Goal: Information Seeking & Learning: Check status

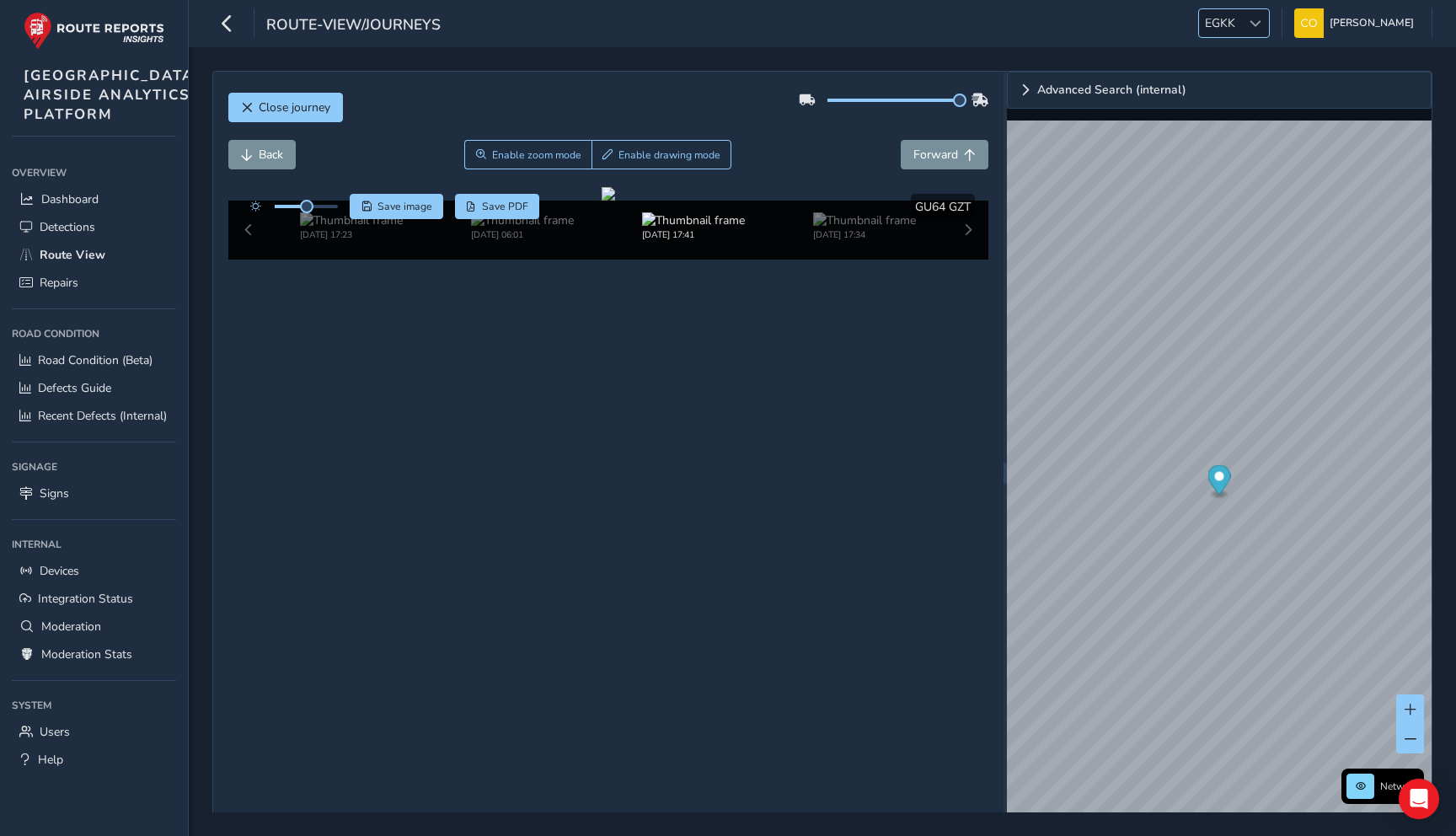
click at [1219, 33] on span "EGKK" at bounding box center [1220, 23] width 42 height 28
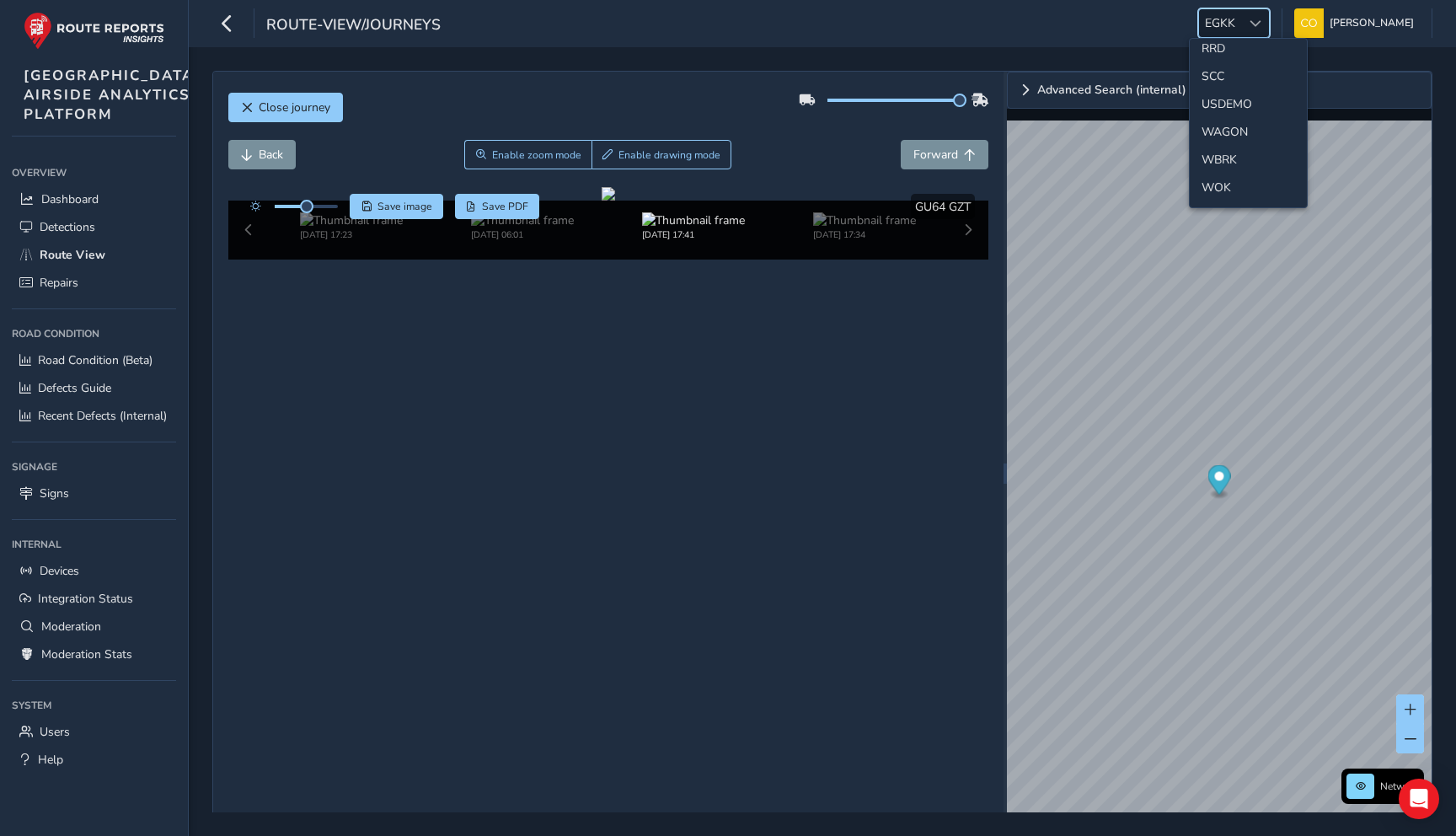
scroll to position [798, 0]
click at [1231, 100] on li "SCC" at bounding box center [1247, 94] width 117 height 28
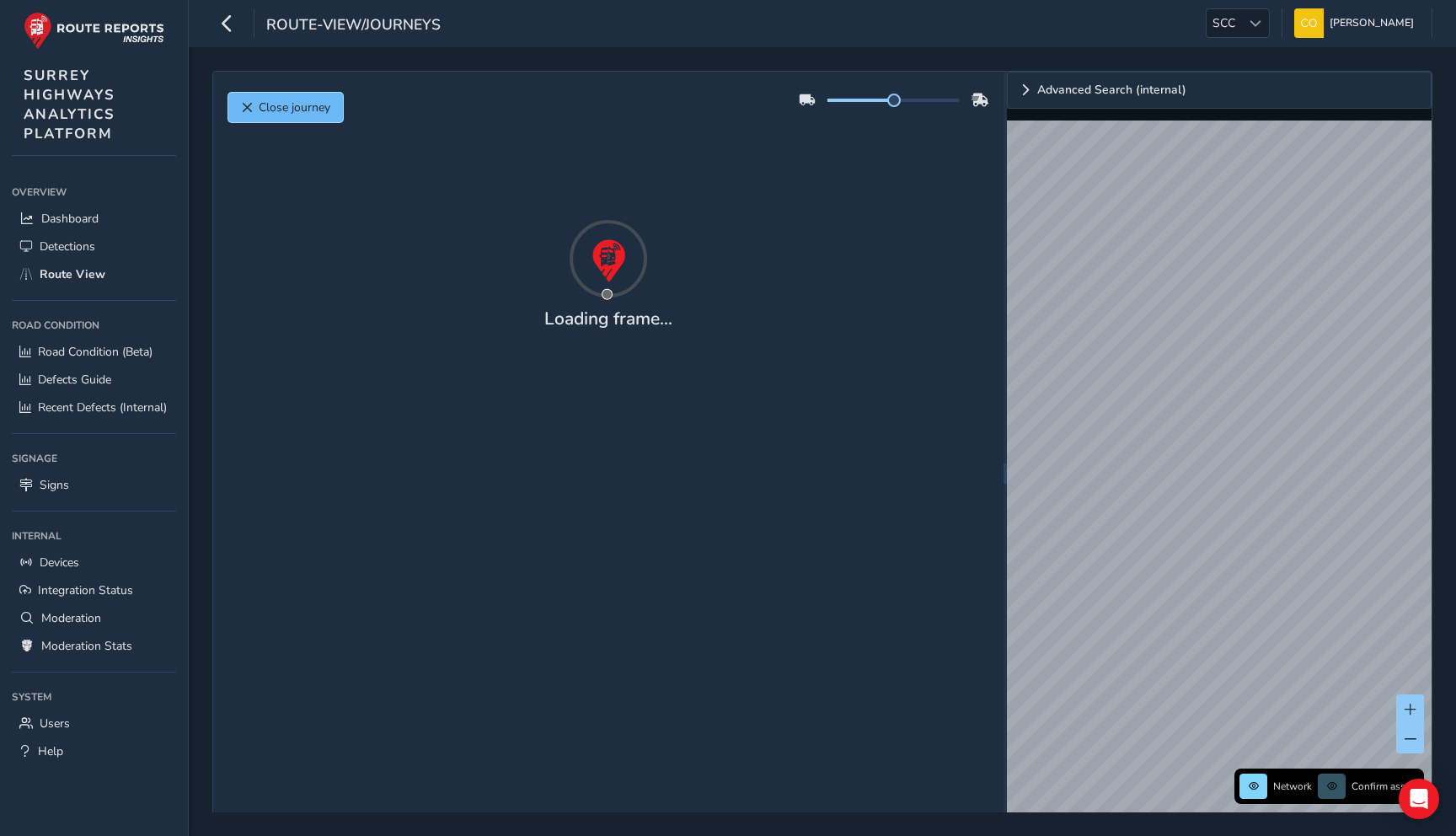
click at [331, 111] on button "Close journey" at bounding box center [285, 107] width 115 height 29
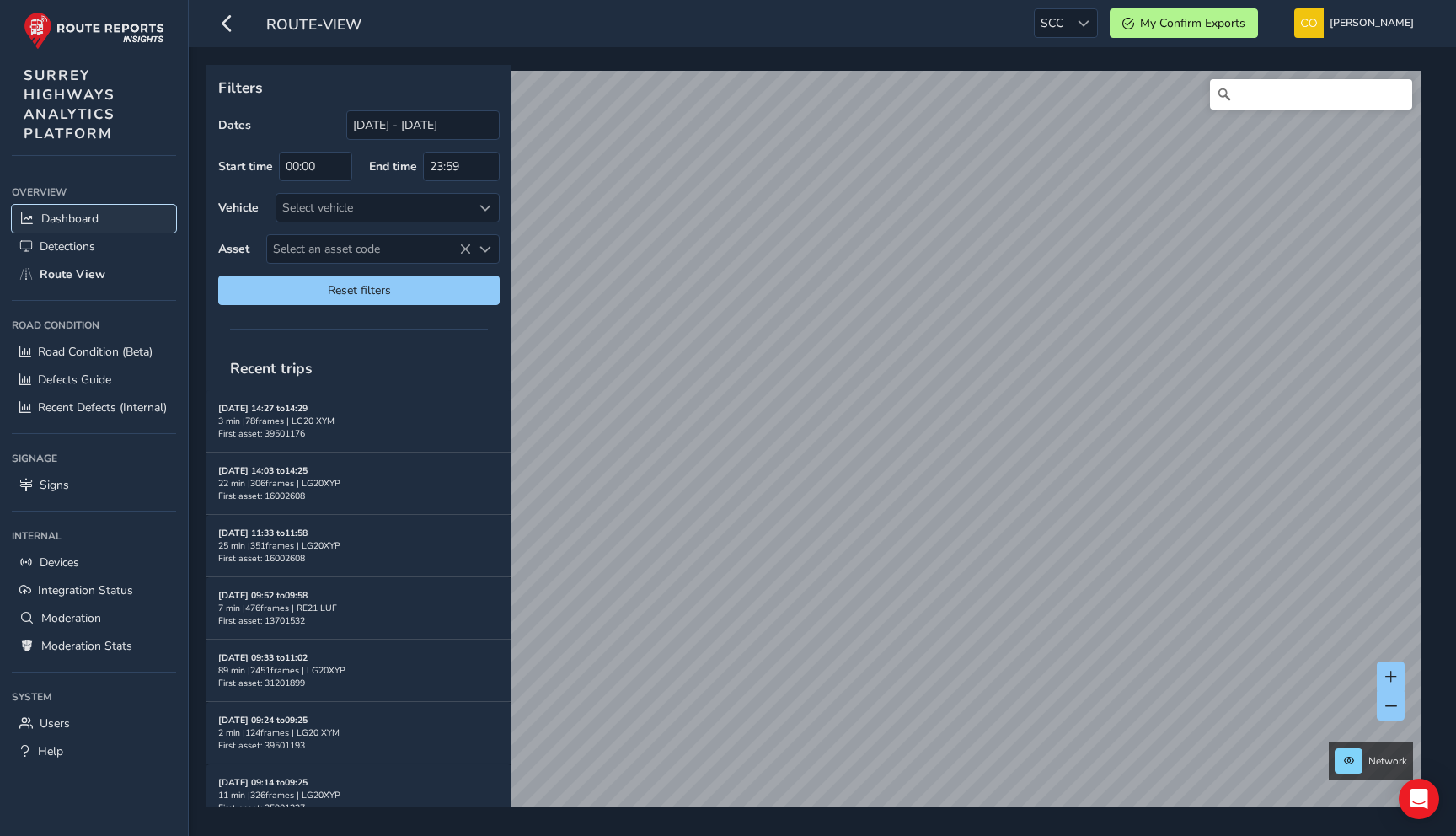
click at [96, 225] on span "Dashboard" at bounding box center [69, 218] width 57 height 16
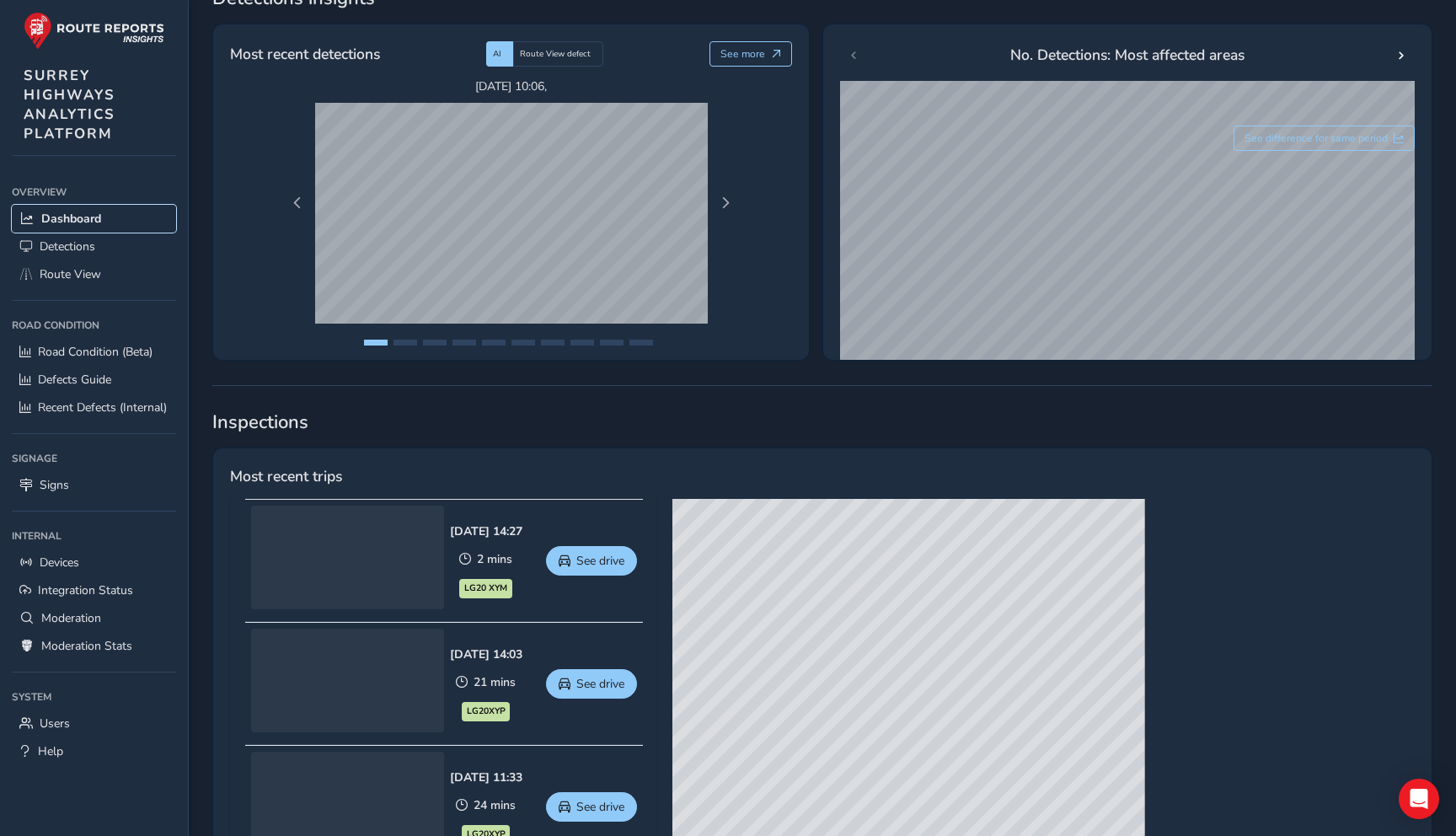
scroll to position [621, 0]
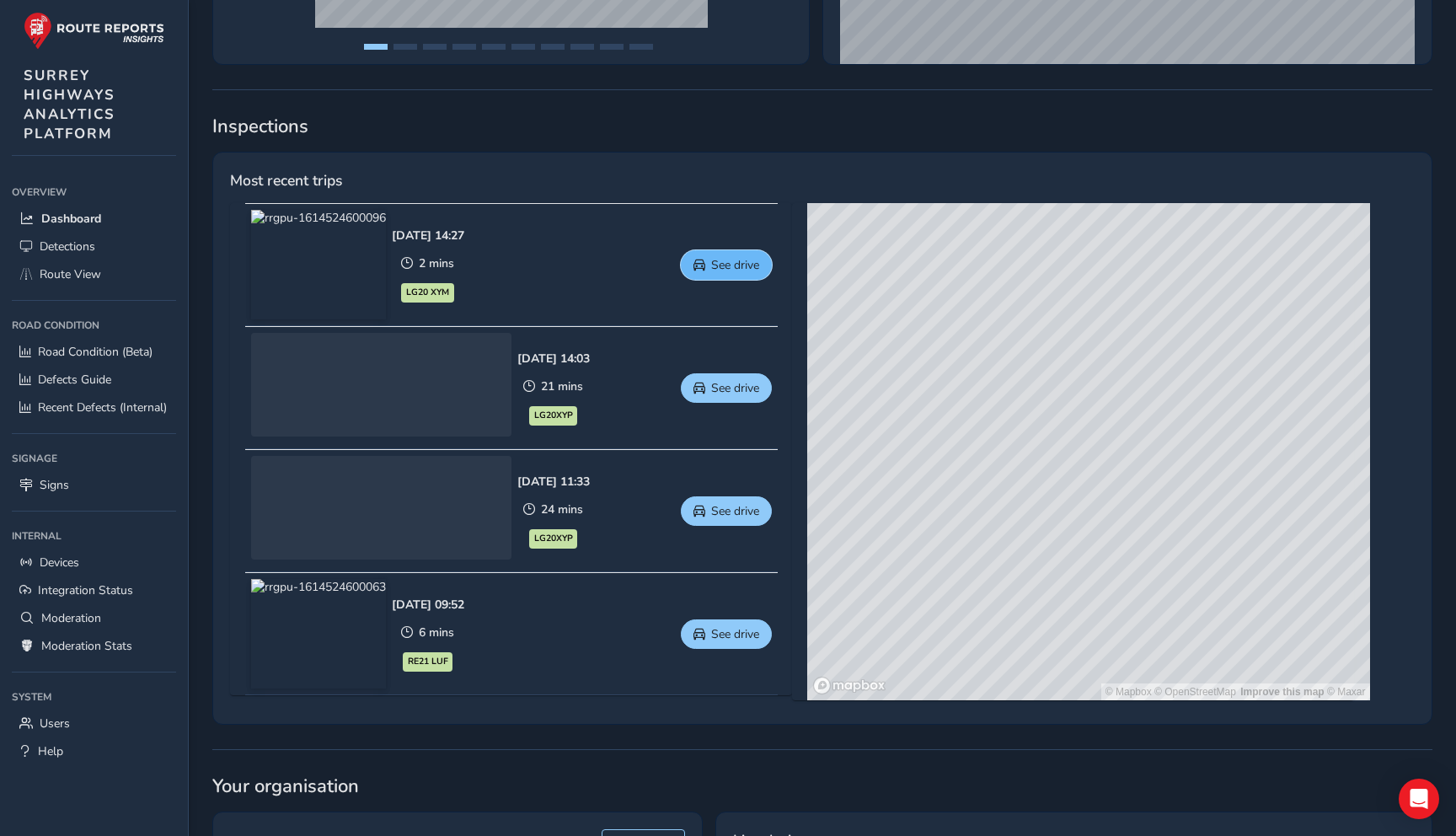
click at [752, 269] on span "See drive" at bounding box center [735, 265] width 48 height 16
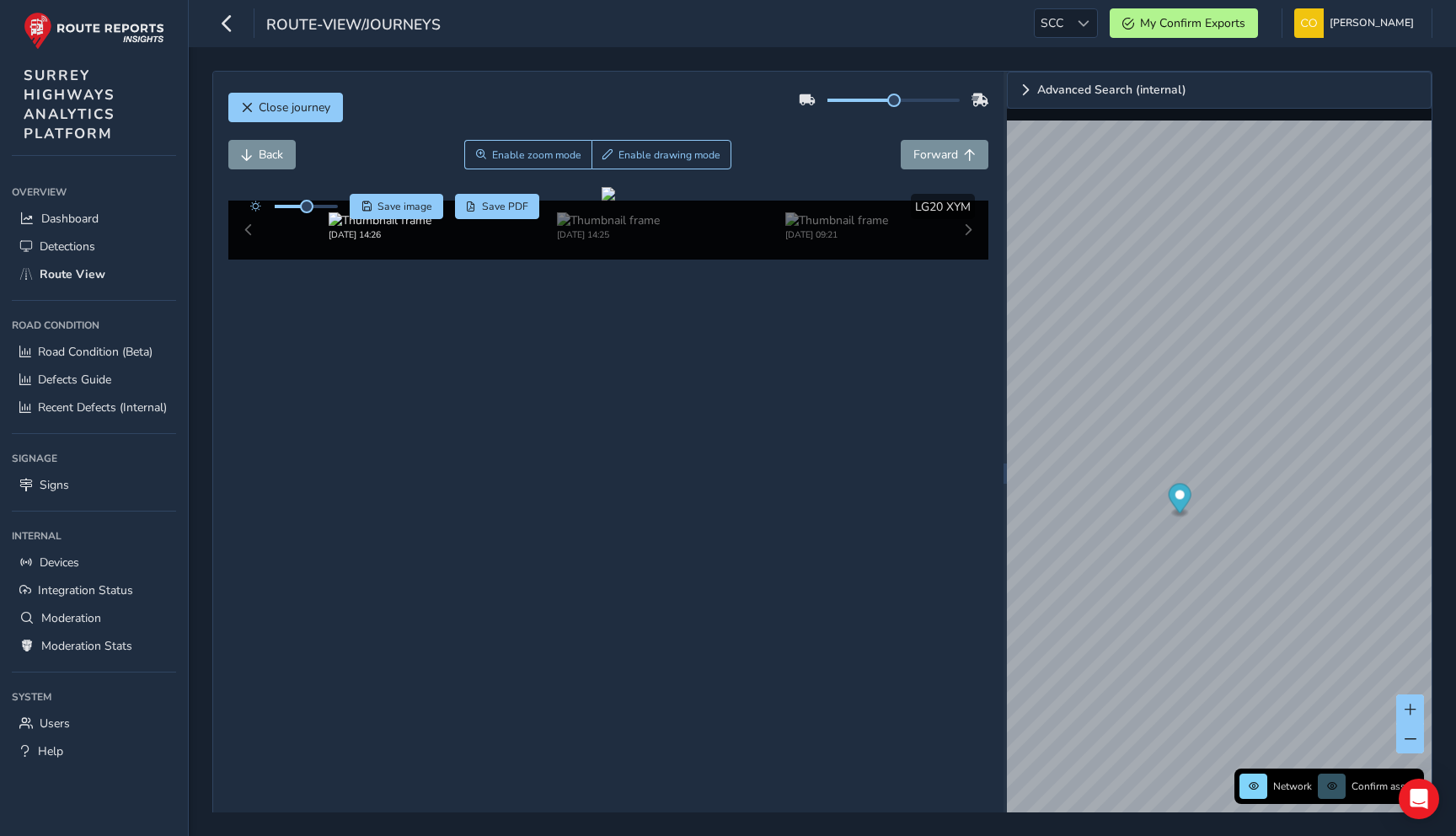
click at [898, 120] on div "Close journey" at bounding box center [608, 113] width 761 height 54
click at [804, 228] on img at bounding box center [779, 219] width 103 height 16
click at [265, 90] on div "Close journey" at bounding box center [608, 113] width 761 height 54
click at [265, 103] on span "Close journey" at bounding box center [293, 107] width 71 height 16
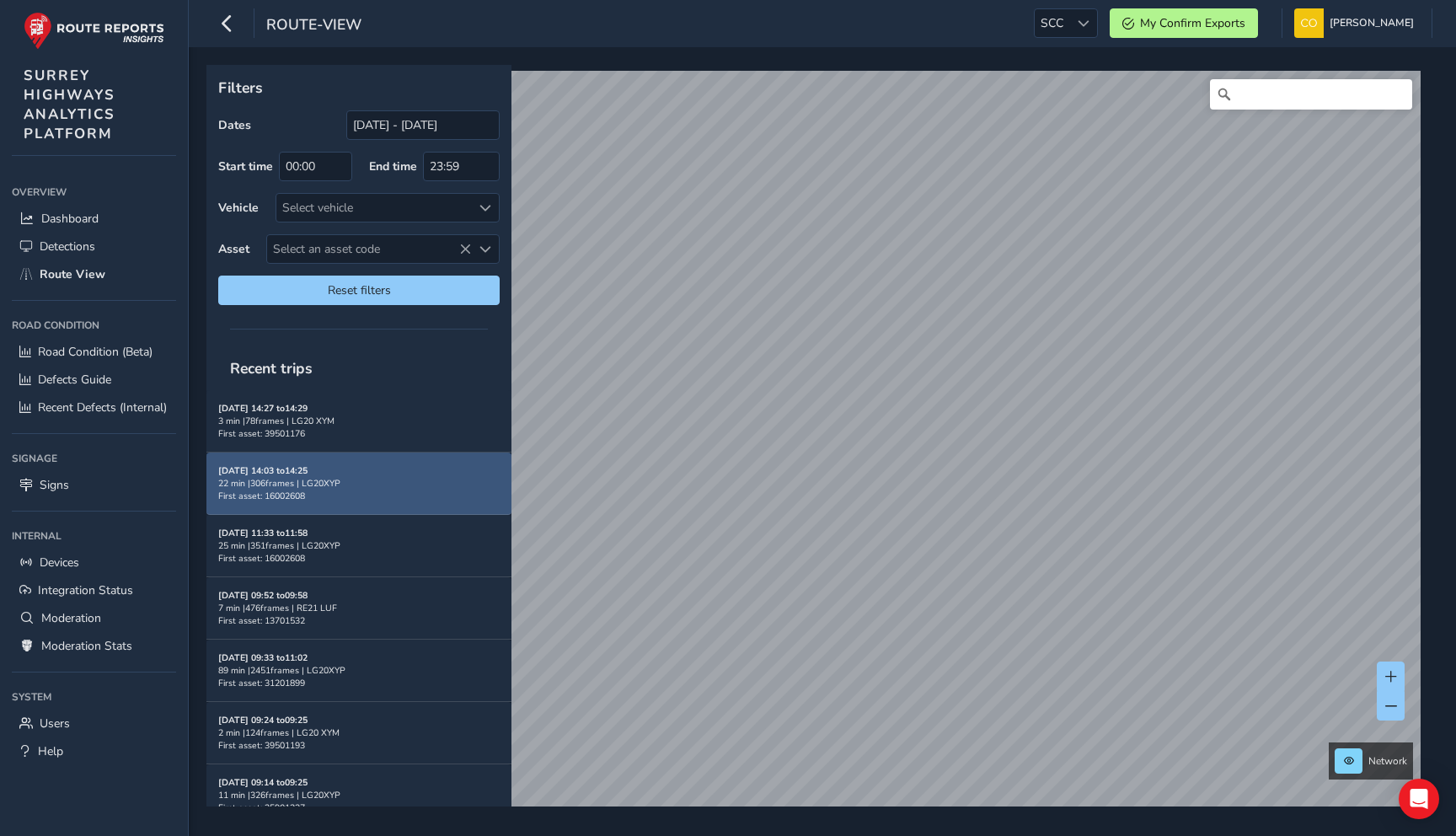
click at [302, 483] on div "22 min | 306 frames | LG20XYP" at bounding box center [359, 483] width 281 height 12
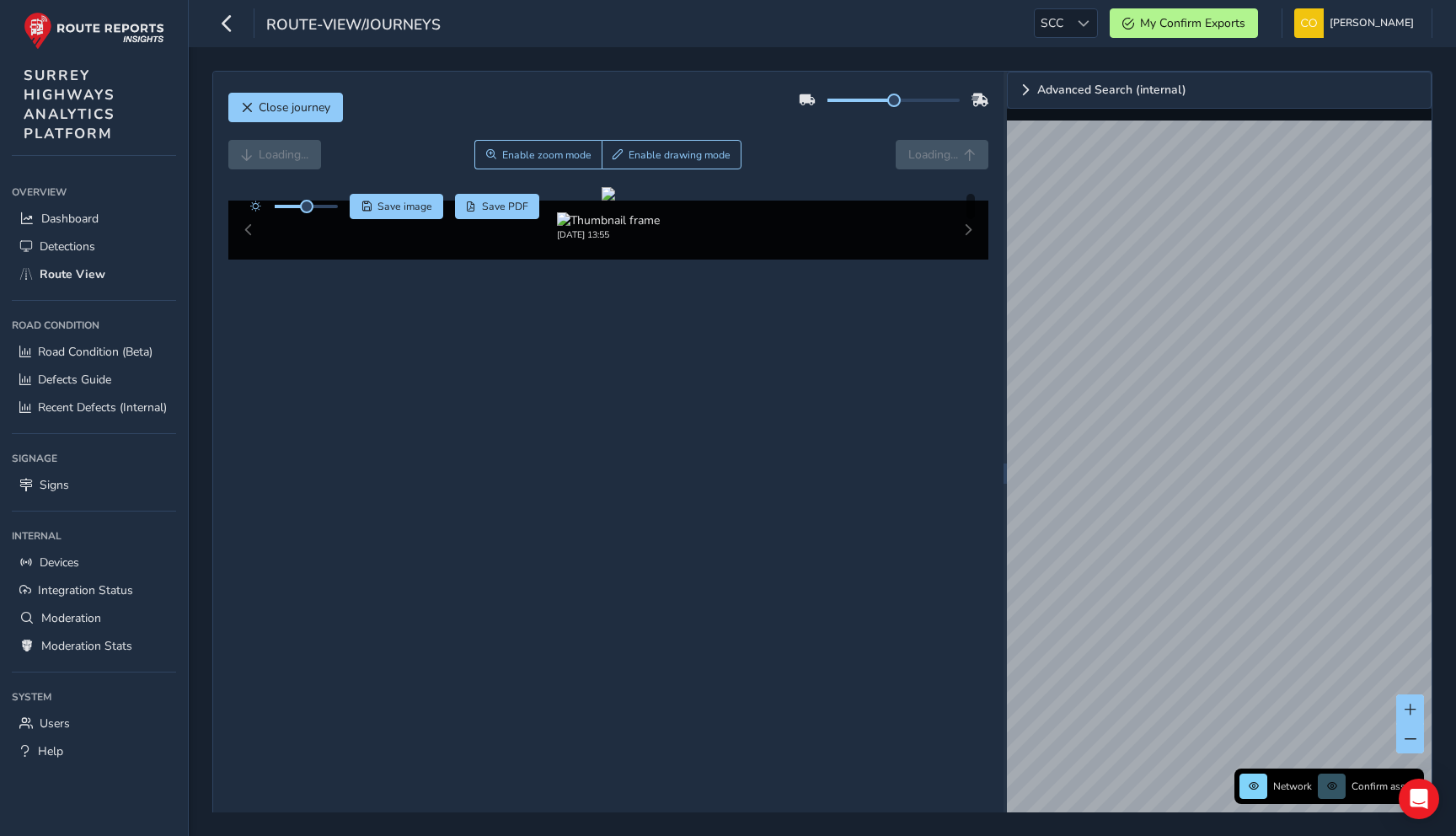
click at [842, 178] on div "Loading... Enable zoom mode Enable drawing mode Loading..." at bounding box center [608, 163] width 761 height 48
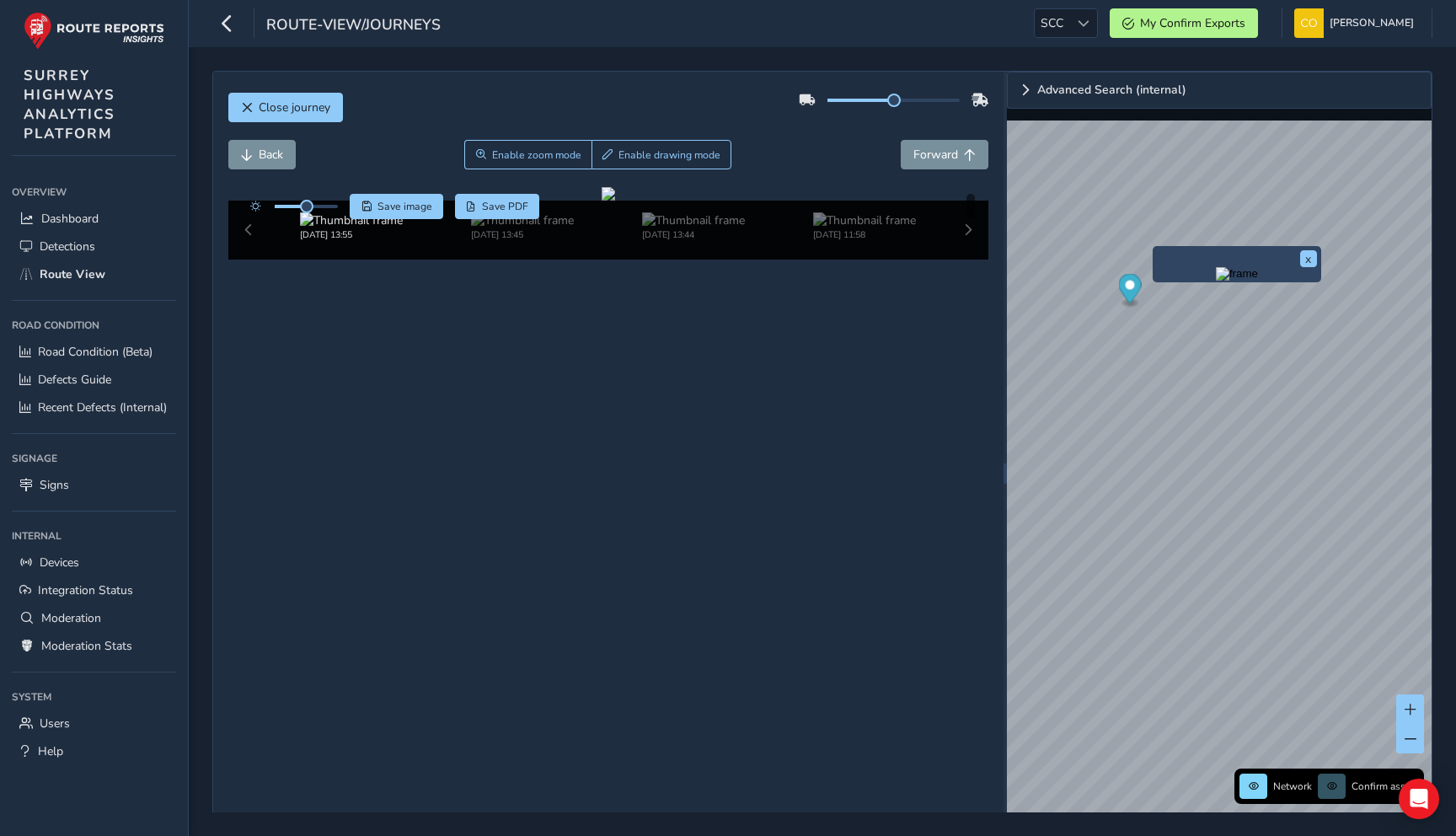
click at [1216, 280] on img "Preview frame" at bounding box center [1237, 274] width 42 height 13
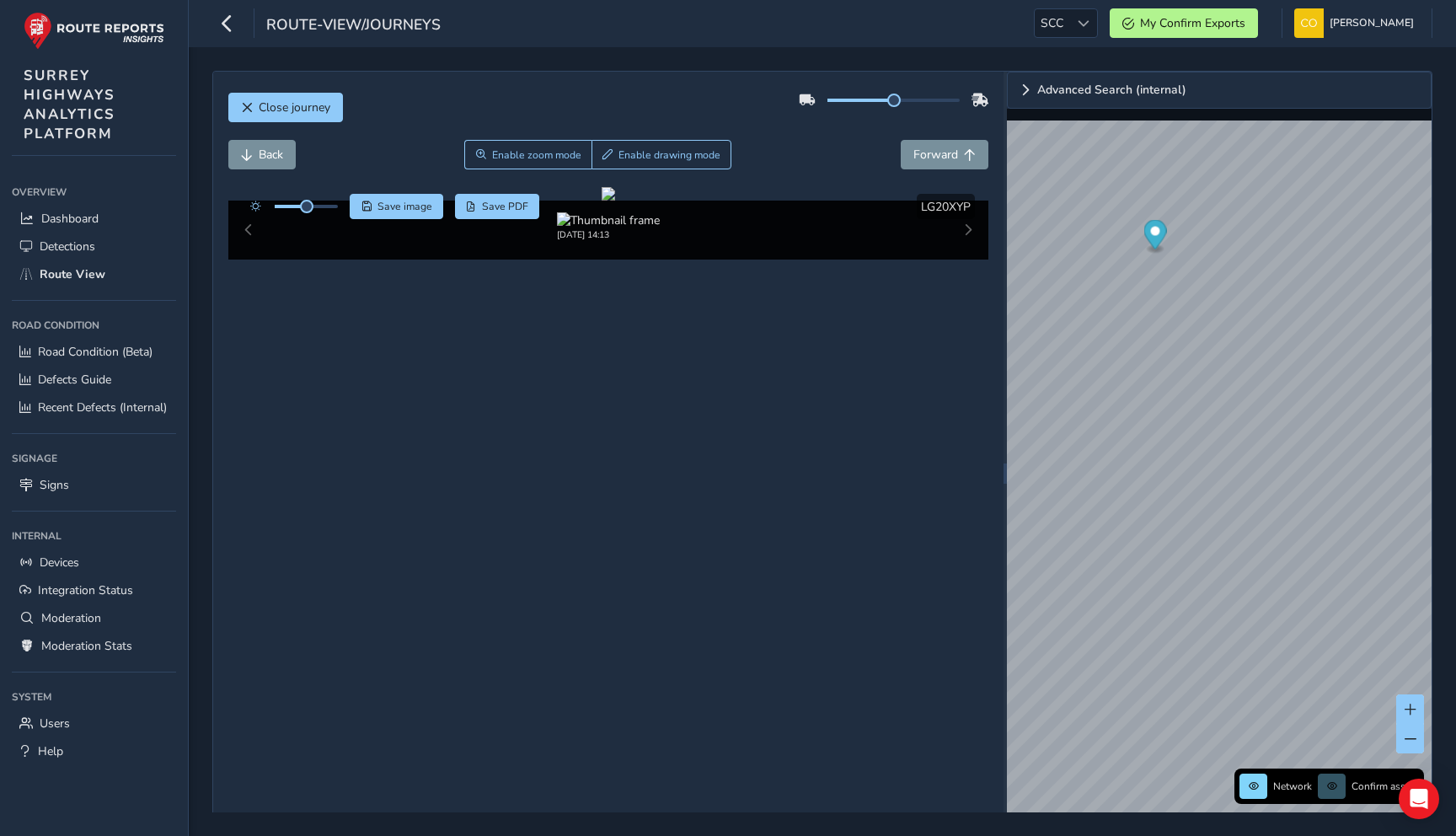
click at [493, 757] on div "Close journey Back Enable zoom mode Enable drawing mode Forward Click and Drag …" at bounding box center [608, 473] width 790 height 804
click at [1113, 333] on img "Preview frame" at bounding box center [1134, 332] width 42 height 13
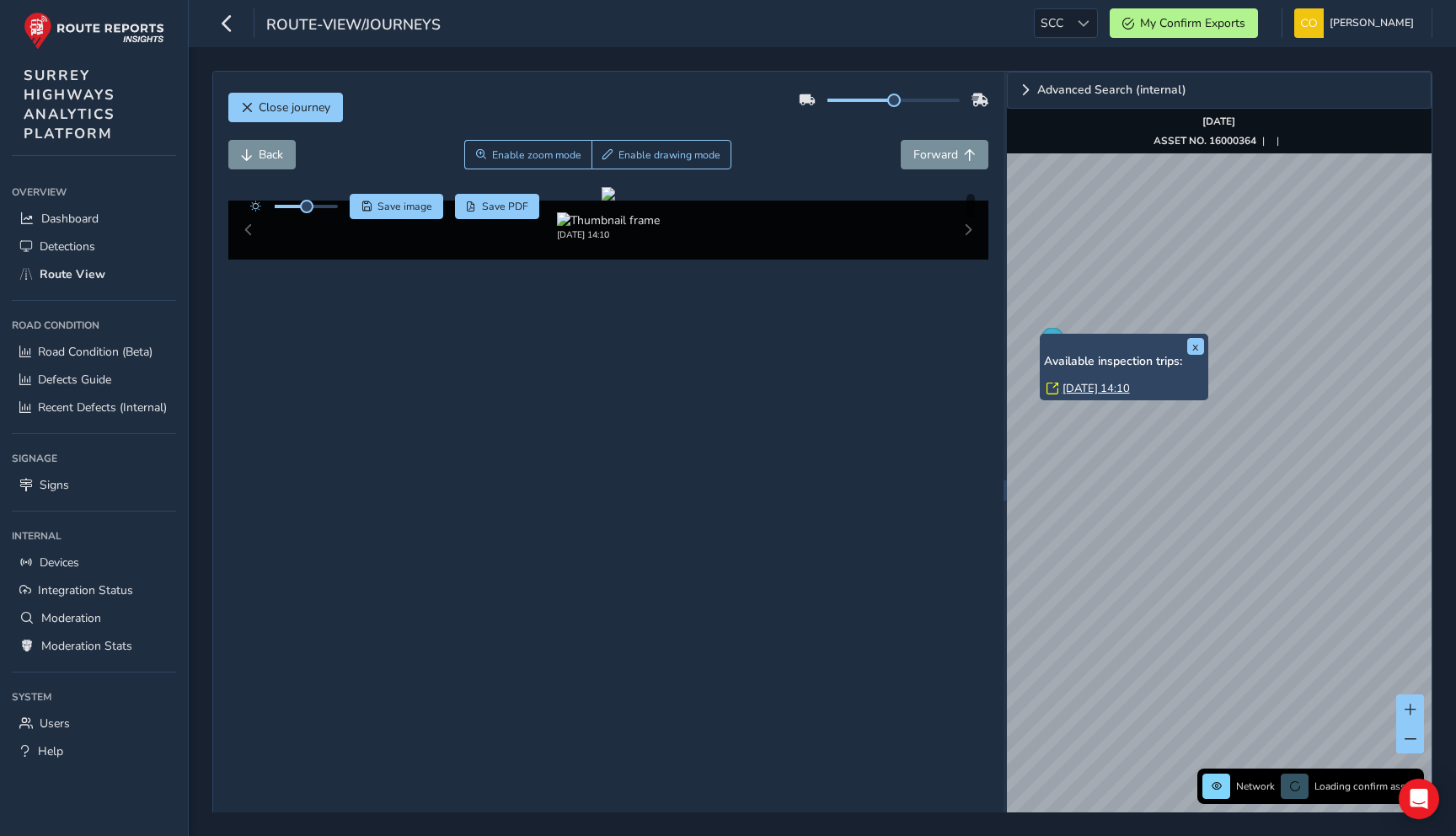
click at [809, 163] on div "Back Enable zoom mode Enable drawing mode Forward" at bounding box center [608, 154] width 761 height 29
click at [1192, 345] on button "x" at bounding box center [1196, 347] width 17 height 17
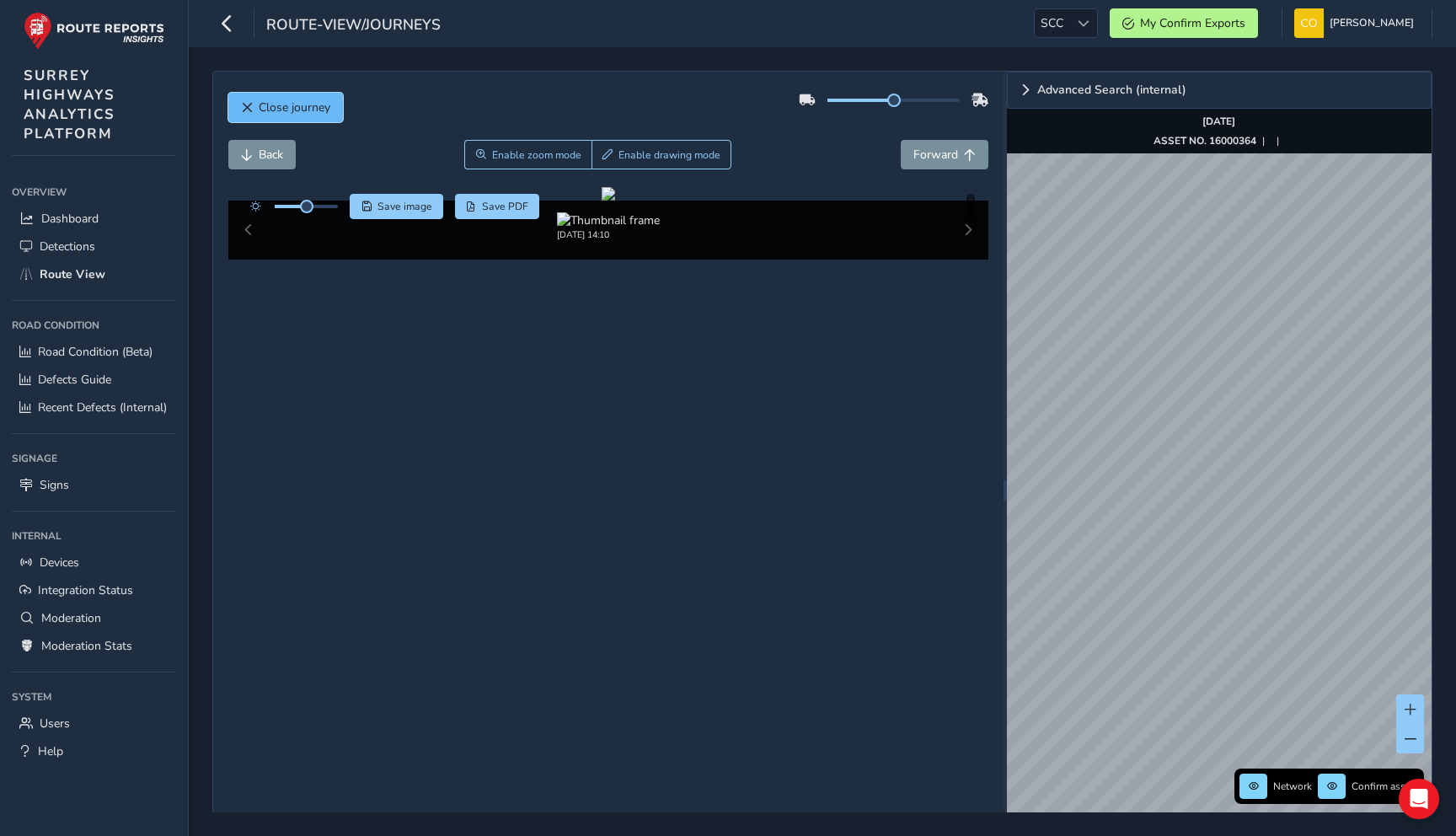
click at [278, 103] on span "Close journey" at bounding box center [293, 107] width 71 height 16
